Goal: Transaction & Acquisition: Subscribe to service/newsletter

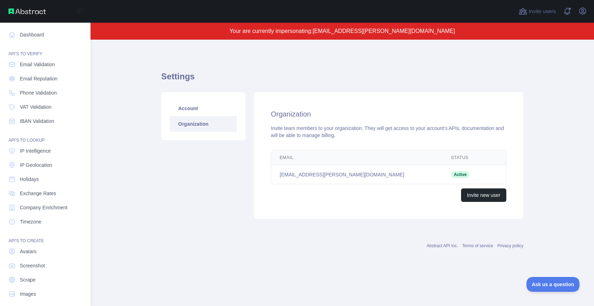
click at [589, 10] on div "Invite users View notifications Open user menu" at bounding box center [343, 11] width 504 height 23
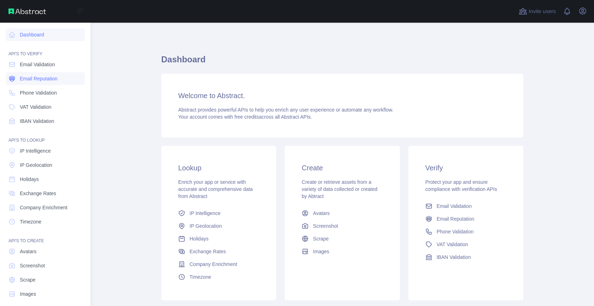
click at [31, 82] on link "Email Reputation" at bounding box center [45, 78] width 79 height 13
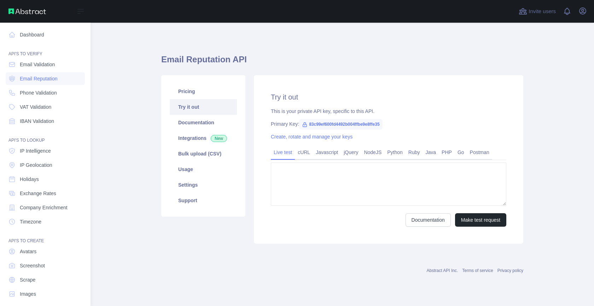
type textarea "**********"
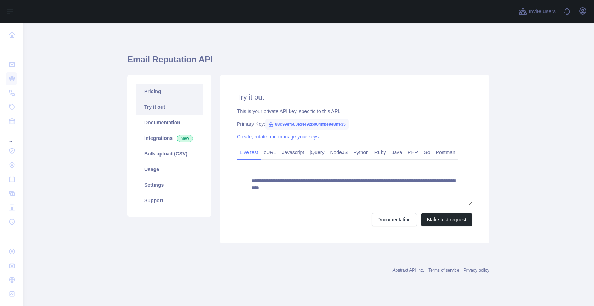
click at [169, 96] on link "Pricing" at bounding box center [169, 92] width 67 height 16
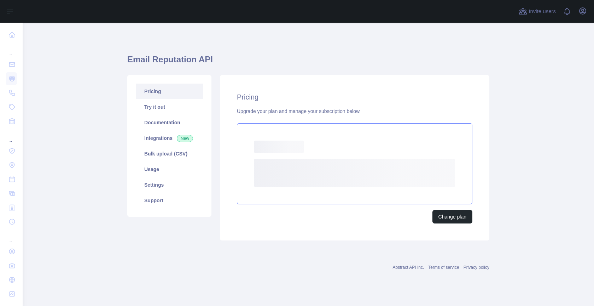
click at [319, 150] on div "Loading..." at bounding box center [354, 146] width 201 height 12
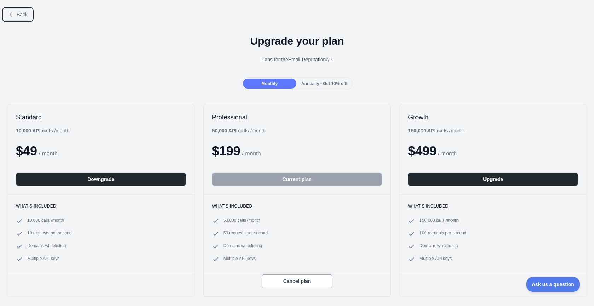
click at [10, 13] on icon at bounding box center [11, 15] width 6 height 6
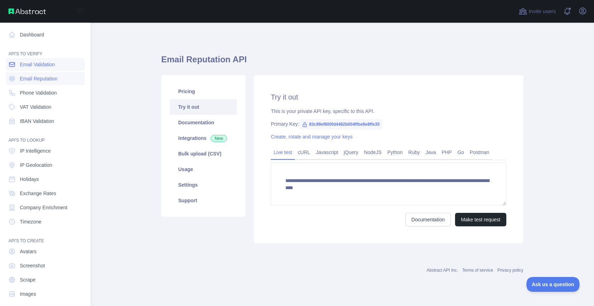
click at [43, 67] on span "Email Validation" at bounding box center [37, 64] width 35 height 7
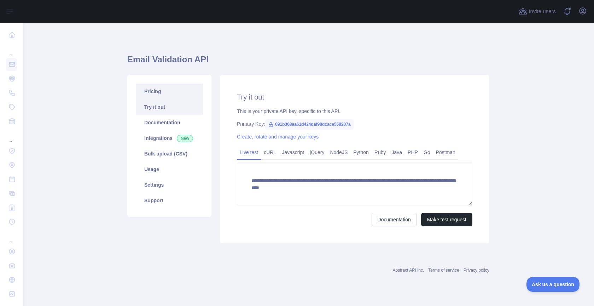
click at [184, 96] on link "Pricing" at bounding box center [169, 92] width 67 height 16
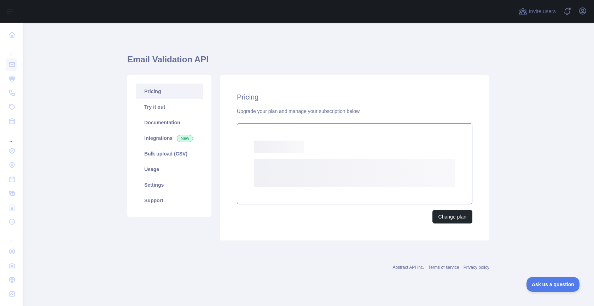
click at [319, 167] on rect at bounding box center [354, 173] width 201 height 28
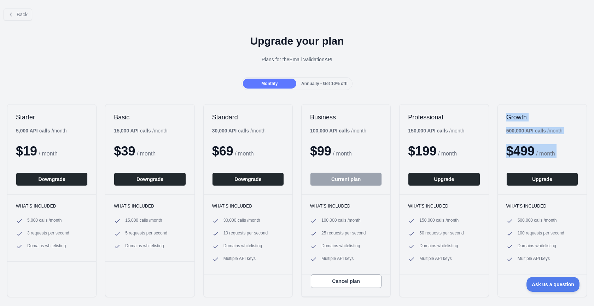
drag, startPoint x: 519, startPoint y: 139, endPoint x: 561, endPoint y: 163, distance: 48.0
click at [561, 163] on div "Growth 500,000 API calls / month $ 499 / month Upgrade" at bounding box center [542, 149] width 89 height 90
click at [546, 94] on div "Back Upgrade your plan Plans for the Email Validation API Monthly Annually - Ge…" at bounding box center [297, 168] width 594 height 331
click at [557, 147] on div "$ 499 / month" at bounding box center [543, 151] width 72 height 14
click at [522, 130] on b "500,000 API calls" at bounding box center [527, 131] width 40 height 6
